Goal: Task Accomplishment & Management: Use online tool/utility

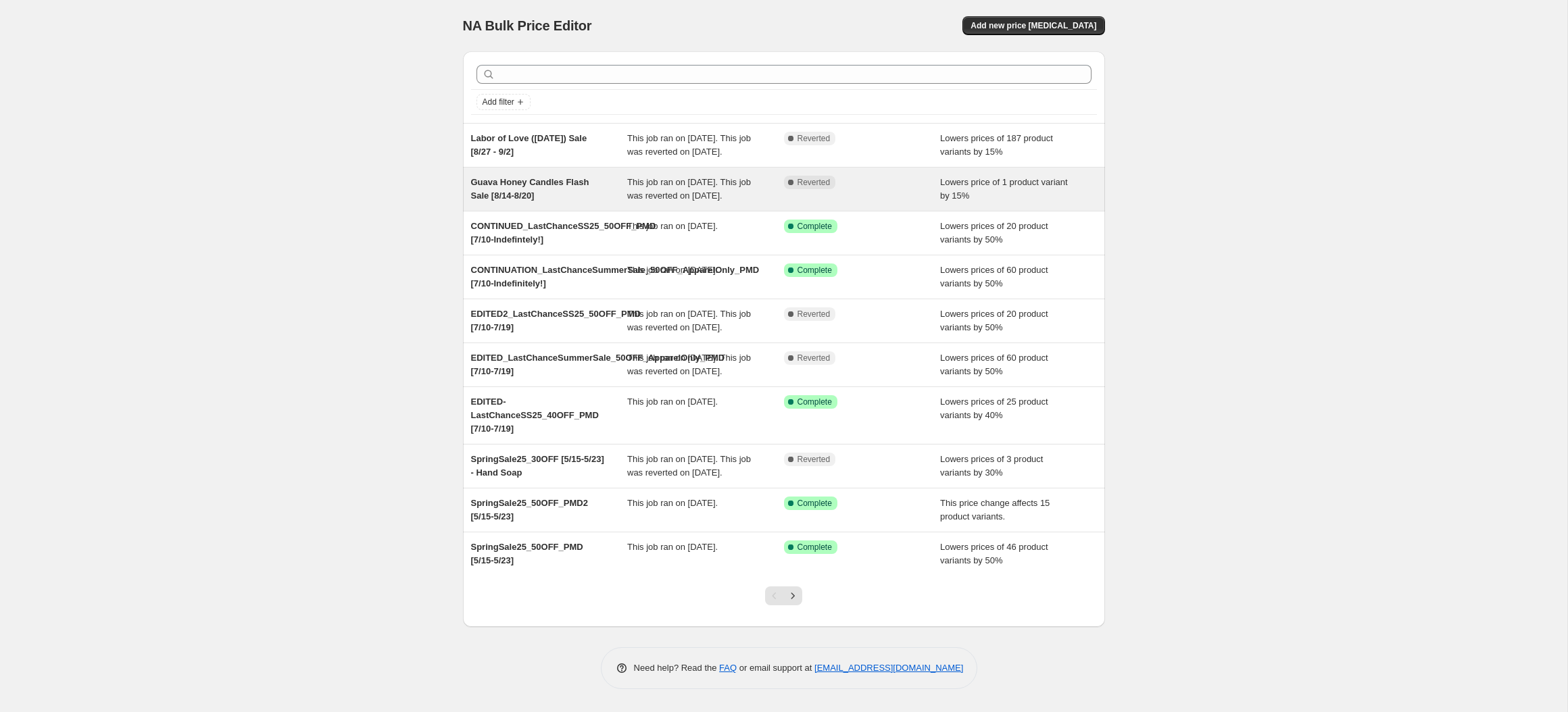
click at [560, 194] on span "Guava Honey Candles Flash Sale [8/14-8/20]" at bounding box center [531, 189] width 119 height 24
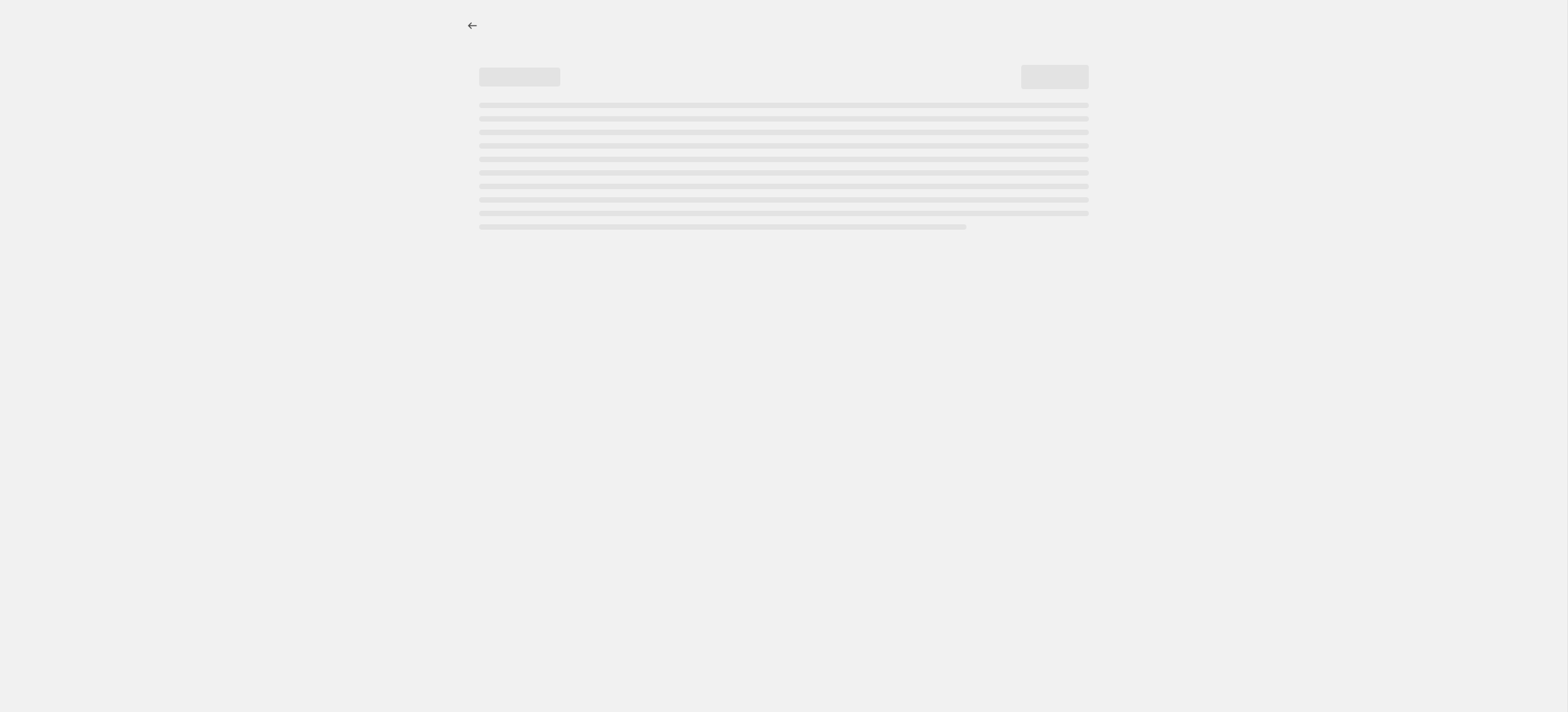
select select "percentage"
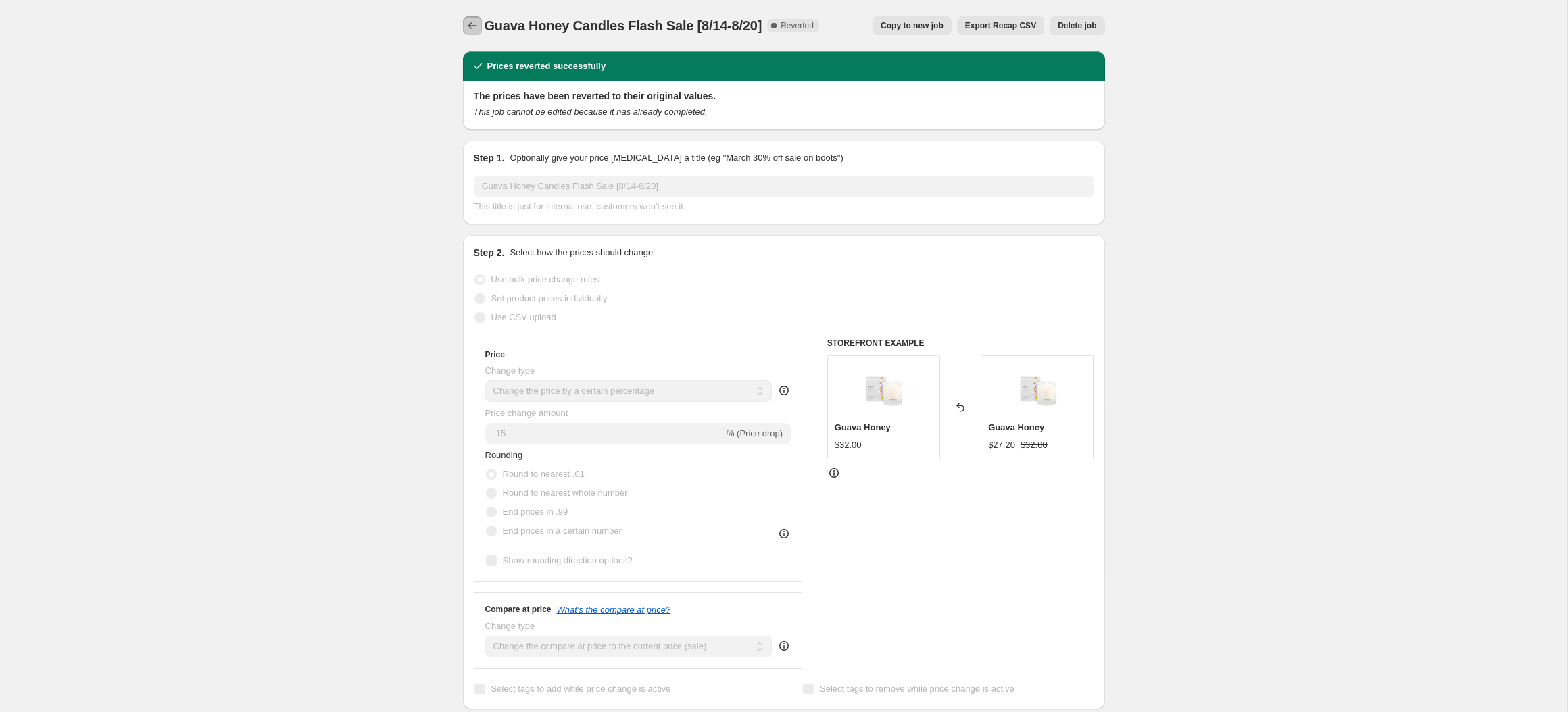
click at [469, 24] on icon "Price change jobs" at bounding box center [472, 26] width 14 height 14
